Goal: Task Accomplishment & Management: Manage account settings

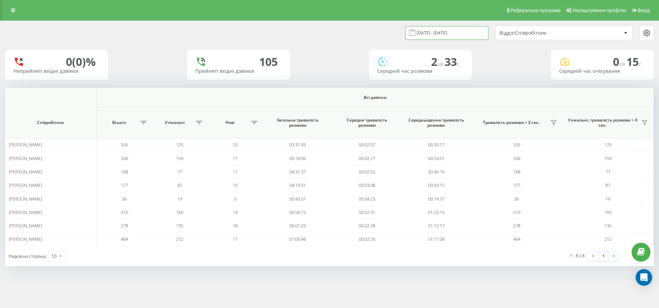
click at [455, 34] on input "[DATE] - [DATE]" at bounding box center [446, 32] width 83 height 13
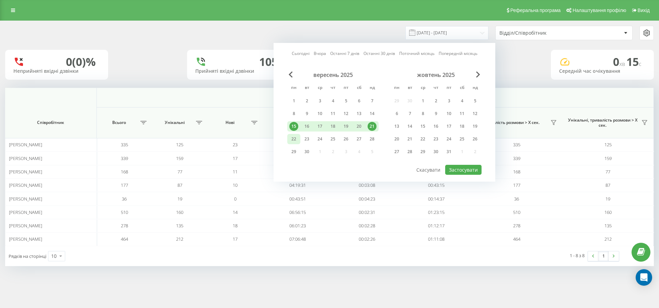
click at [294, 137] on div "22" at bounding box center [293, 139] width 9 height 9
click at [469, 168] on button "Застосувати" at bounding box center [463, 170] width 36 height 10
type input "[DATE] - [DATE]"
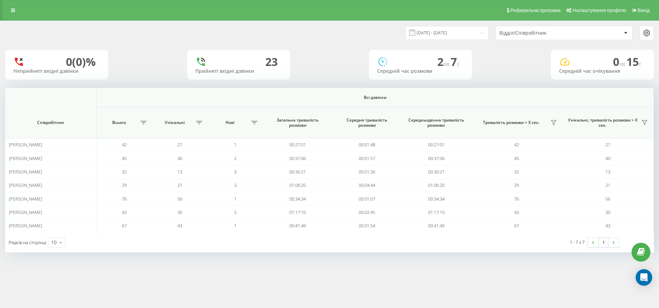
click at [22, 7] on div "Реферальна програма Налаштування профілю Вихід" at bounding box center [329, 10] width 659 height 21
click at [16, 11] on link at bounding box center [13, 10] width 12 height 10
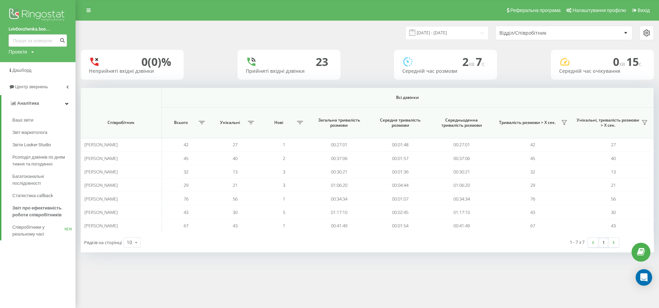
click at [37, 13] on img at bounding box center [38, 15] width 58 height 17
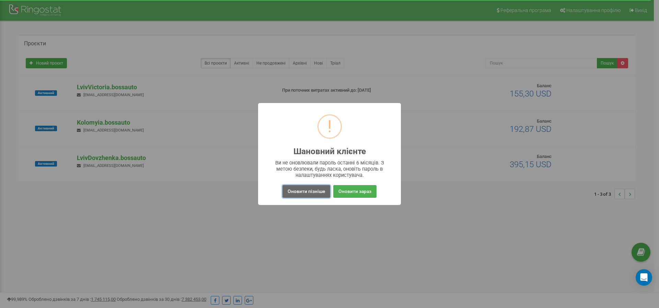
click at [309, 195] on button "Оновити пізніше" at bounding box center [307, 191] width 48 height 13
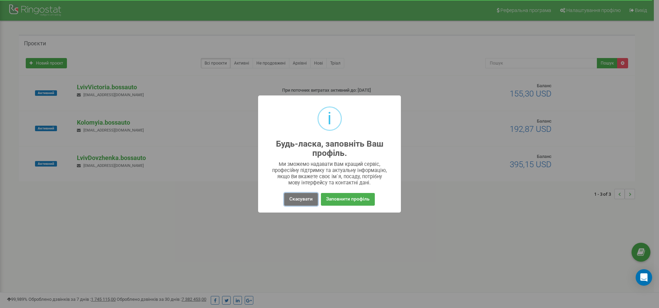
click at [309, 195] on button "Скасувати" at bounding box center [301, 199] width 34 height 13
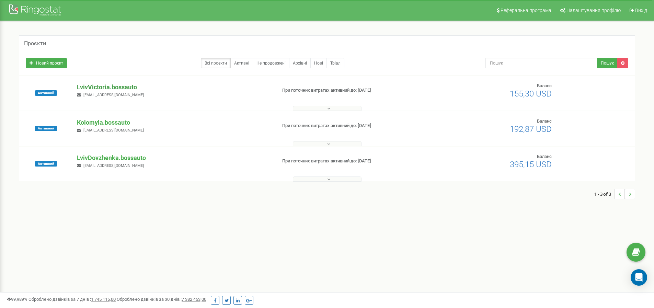
click at [120, 85] on p "LvivVictoria.bossauto" at bounding box center [174, 87] width 194 height 9
